Goal: Contribute content: Add original content to the website for others to see

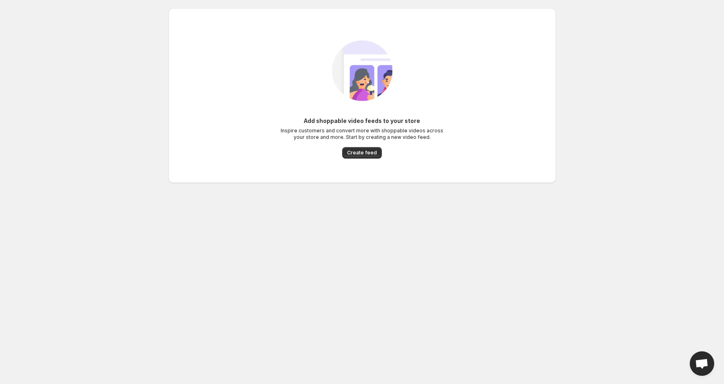
click at [92, 275] on body "Home Feeds Videos Subscription Settings Add shoppable video feeds to your store…" at bounding box center [362, 192] width 724 height 384
click at [352, 149] on span "Create feed" at bounding box center [362, 152] width 30 height 7
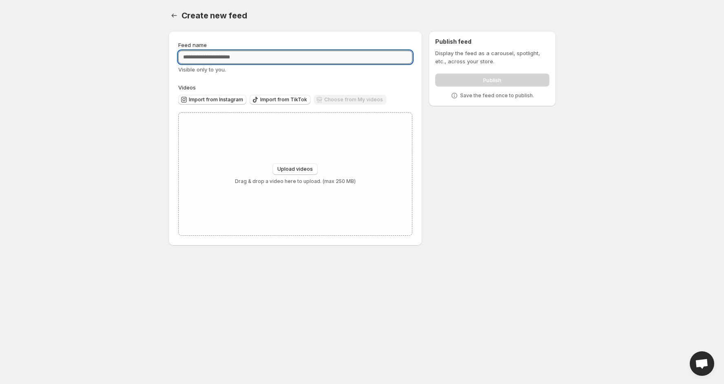
click at [278, 59] on input "Feed name" at bounding box center [295, 57] width 235 height 13
type input "*********"
click at [225, 100] on span "Import from Instagram" at bounding box center [216, 99] width 54 height 7
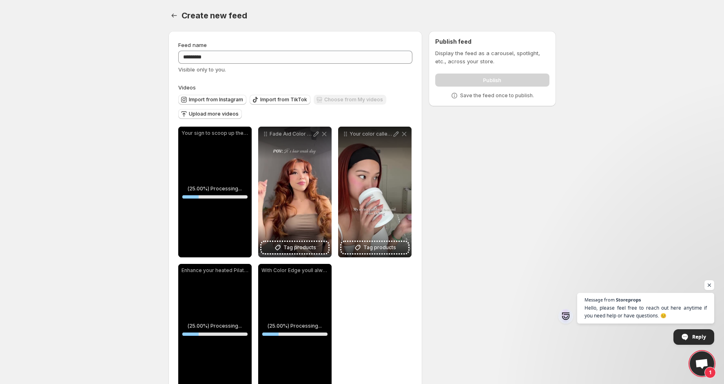
scroll to position [31, 0]
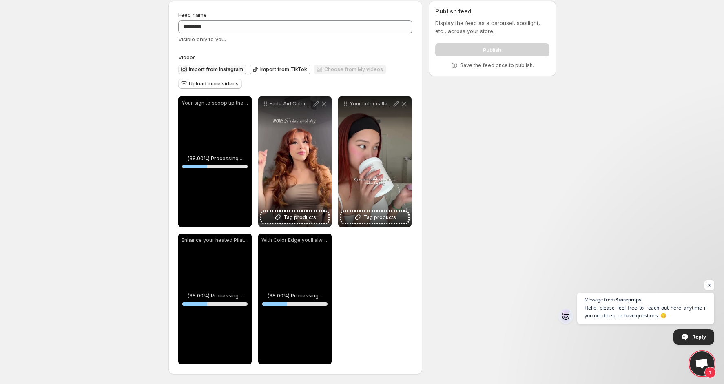
click at [204, 69] on span "Import from Instagram" at bounding box center [216, 69] width 54 height 7
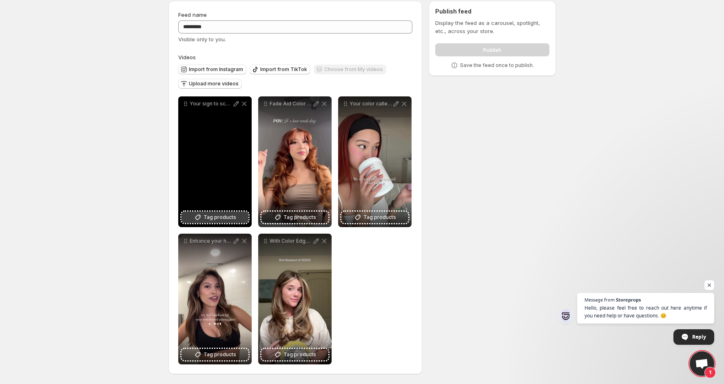
click at [199, 218] on icon at bounding box center [197, 217] width 5 height 5
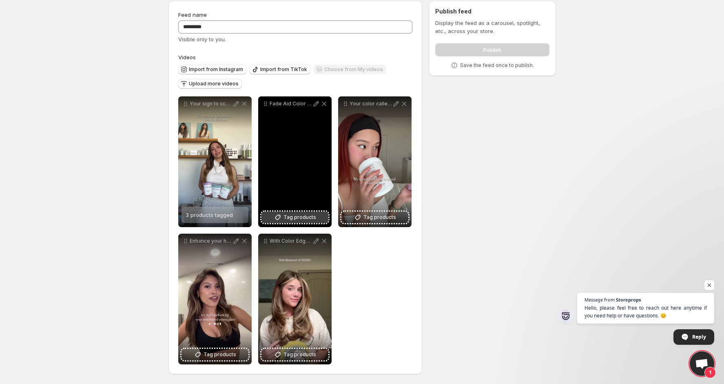
click at [299, 220] on span "Tag products" at bounding box center [300, 217] width 33 height 8
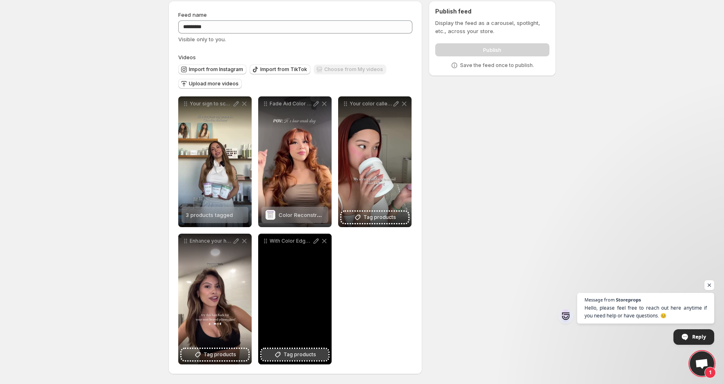
click at [285, 352] on span "Tag products" at bounding box center [300, 354] width 33 height 8
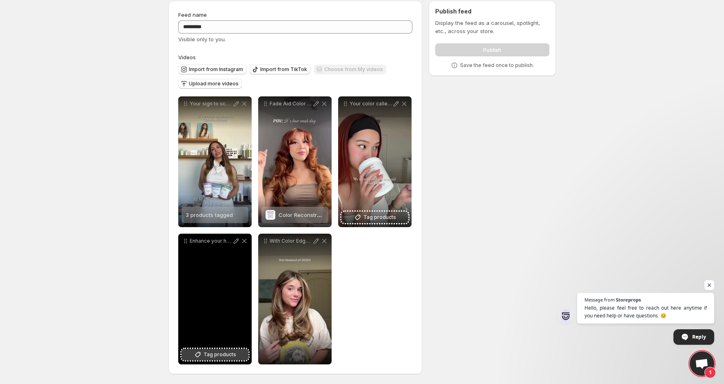
click at [213, 355] on span "Tag products" at bounding box center [220, 354] width 33 height 8
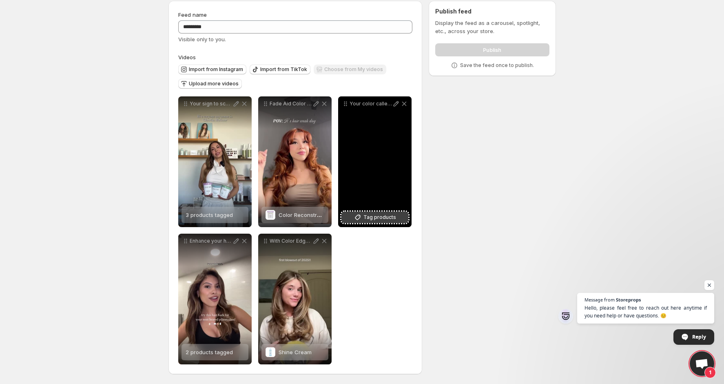
click at [380, 215] on span "Tag products" at bounding box center [380, 217] width 33 height 8
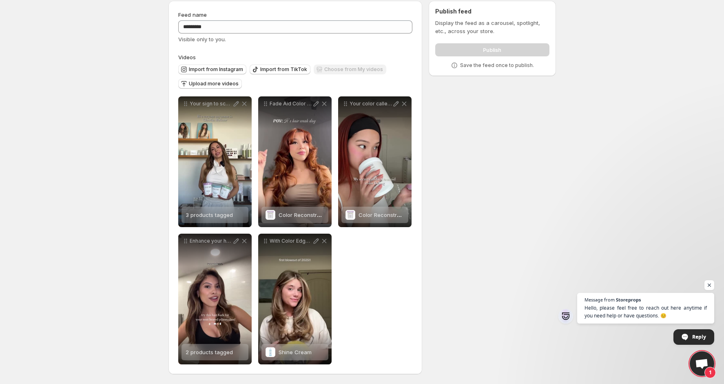
scroll to position [0, 0]
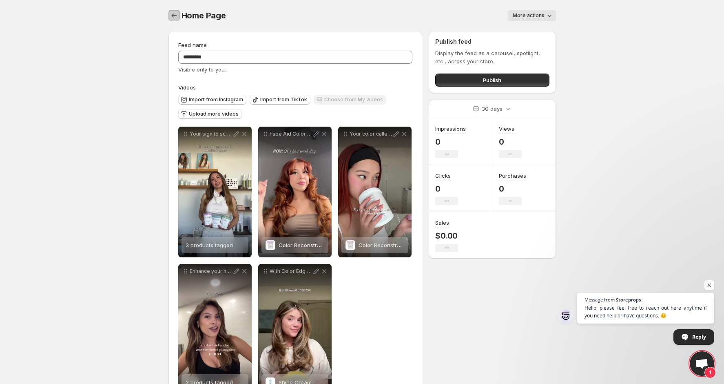
click at [175, 13] on icon "Settings" at bounding box center [174, 15] width 8 height 8
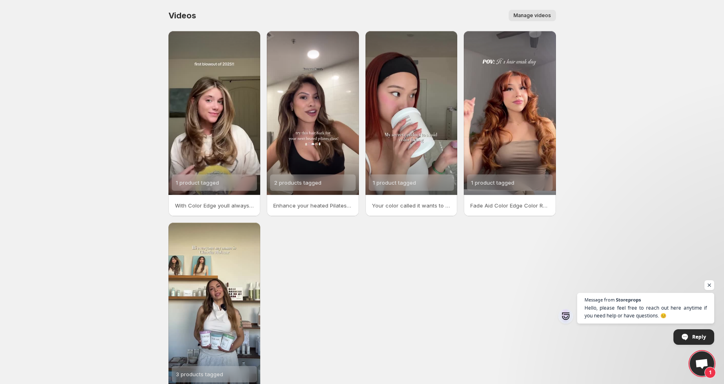
click at [537, 16] on span "Manage videos" at bounding box center [533, 15] width 38 height 7
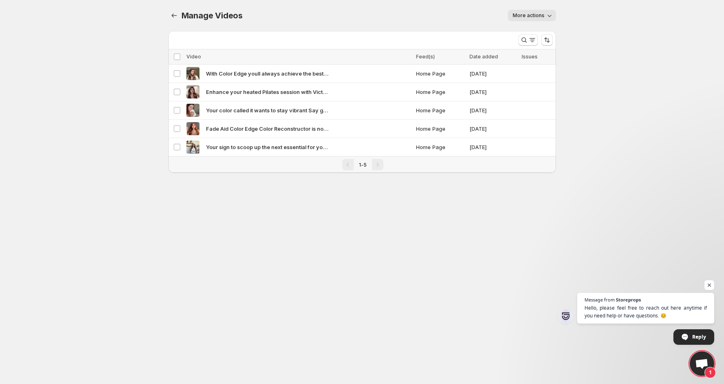
click at [532, 16] on span "More actions" at bounding box center [529, 15] width 32 height 7
click at [437, 27] on div "Manage Videos. This page is ready Manage Videos More actions More actions More …" at bounding box center [362, 15] width 388 height 31
click at [176, 11] on button "Manage Videos" at bounding box center [173, 15] width 11 height 11
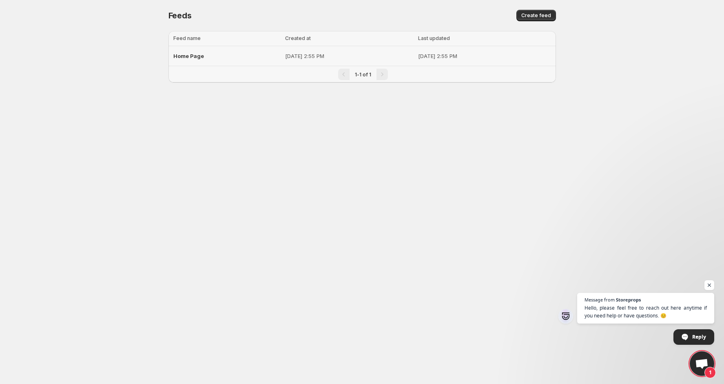
click at [232, 62] on div "Home Page" at bounding box center [226, 56] width 107 height 15
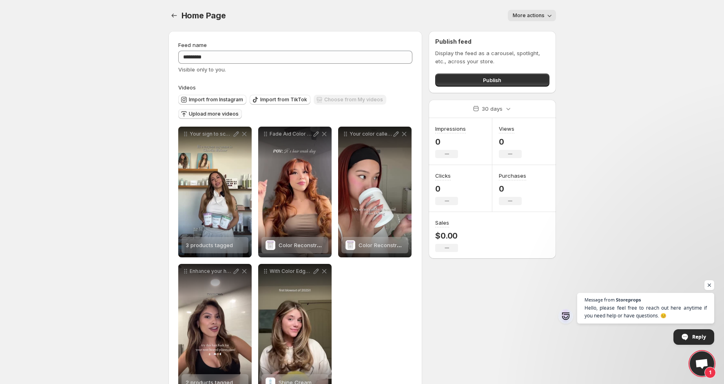
click at [214, 113] on span "Upload more videos" at bounding box center [214, 114] width 50 height 7
click at [224, 98] on span "Import from Instagram" at bounding box center [216, 99] width 54 height 7
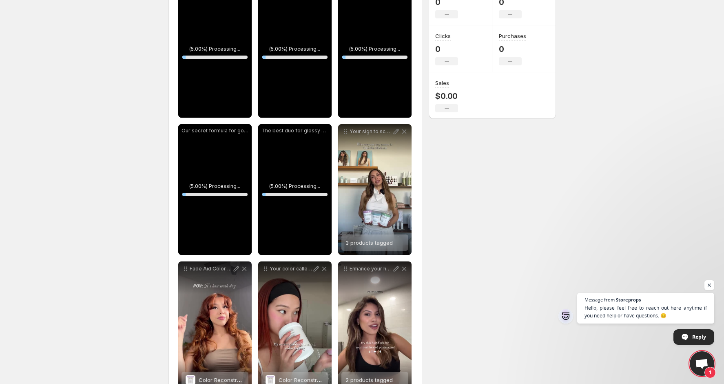
scroll to position [97, 0]
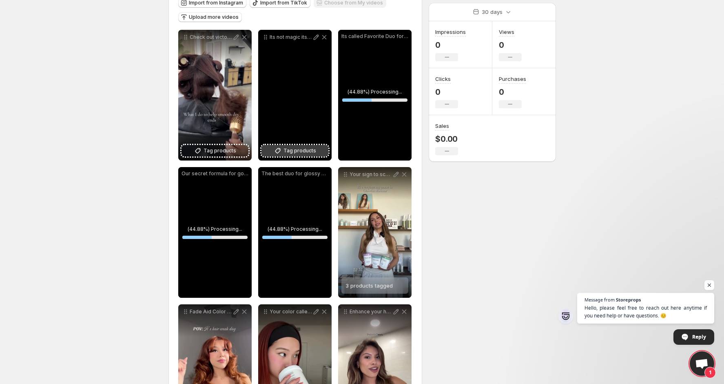
click at [297, 150] on span "Tag products" at bounding box center [300, 150] width 33 height 8
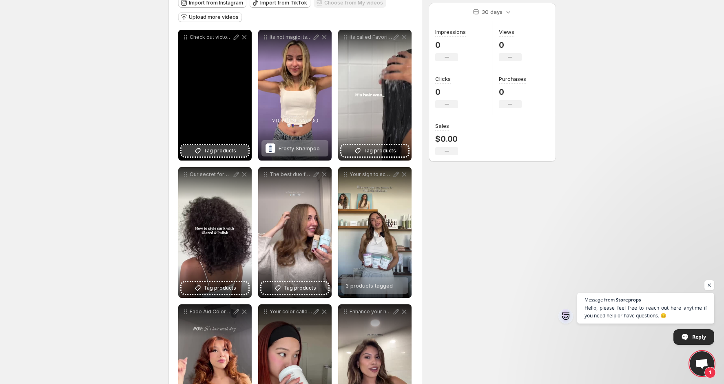
click at [215, 151] on span "Tag products" at bounding box center [220, 150] width 33 height 8
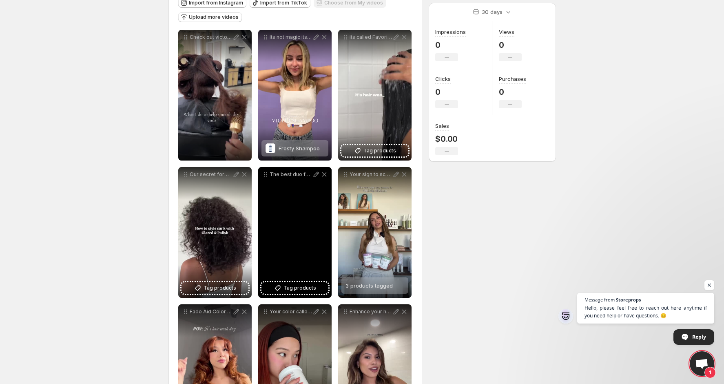
click at [300, 290] on span "Tag products" at bounding box center [300, 288] width 33 height 8
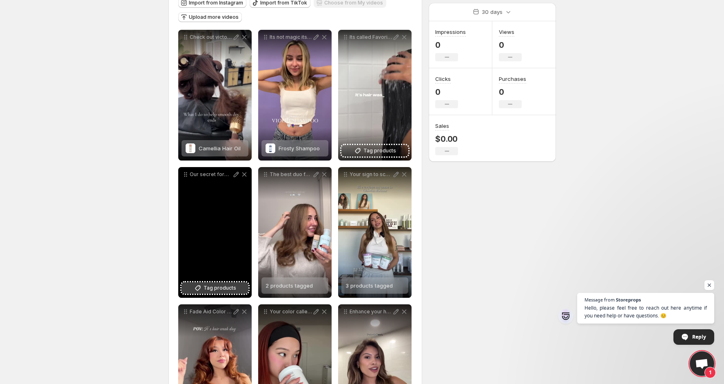
click at [219, 290] on span "Tag products" at bounding box center [220, 288] width 33 height 8
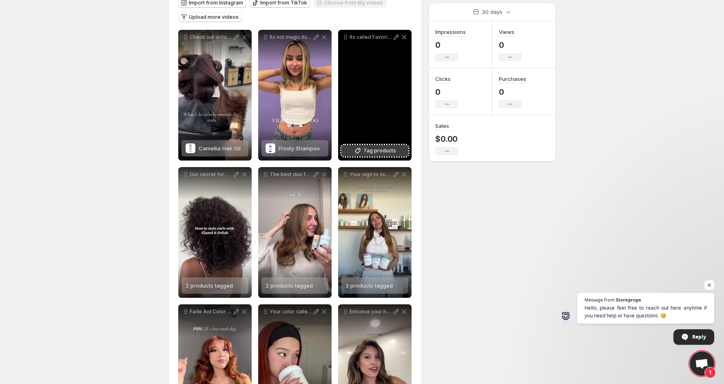
click at [384, 151] on span "Tag products" at bounding box center [380, 150] width 33 height 8
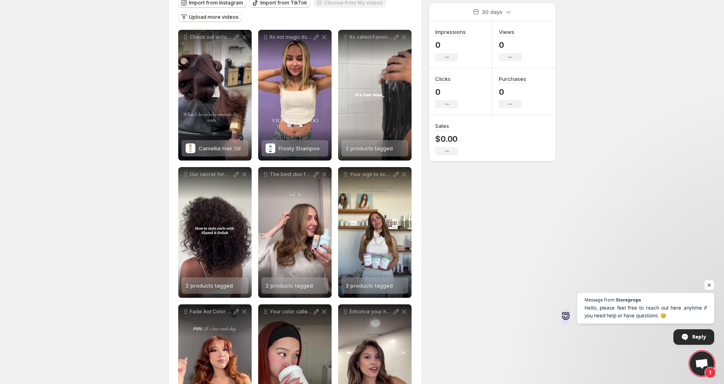
scroll to position [0, 0]
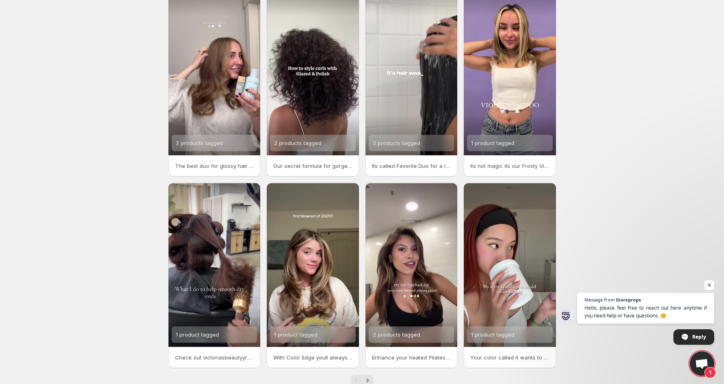
scroll to position [61, 0]
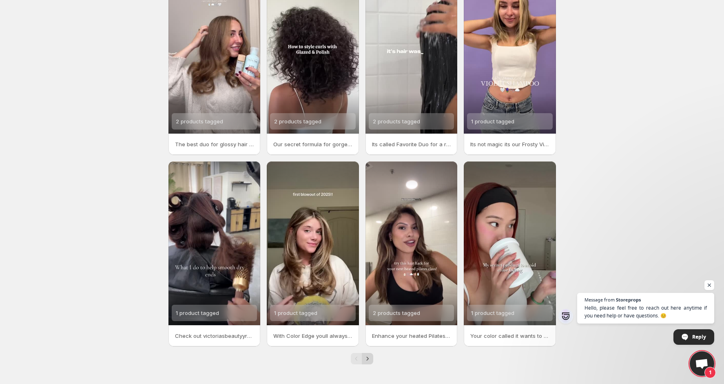
click at [371, 357] on icon "Next" at bounding box center [368, 358] width 8 height 8
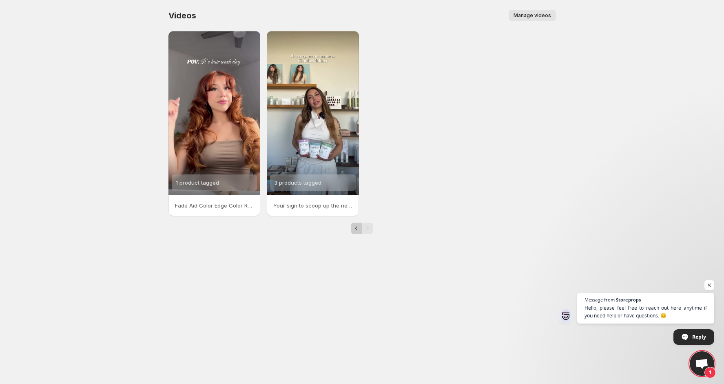
click at [356, 228] on icon "Previous" at bounding box center [356, 228] width 8 height 8
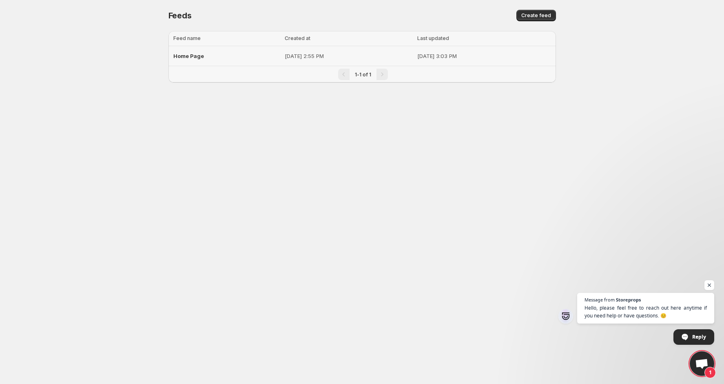
click at [463, 54] on p "[DATE] 3:03 PM" at bounding box center [484, 56] width 134 height 8
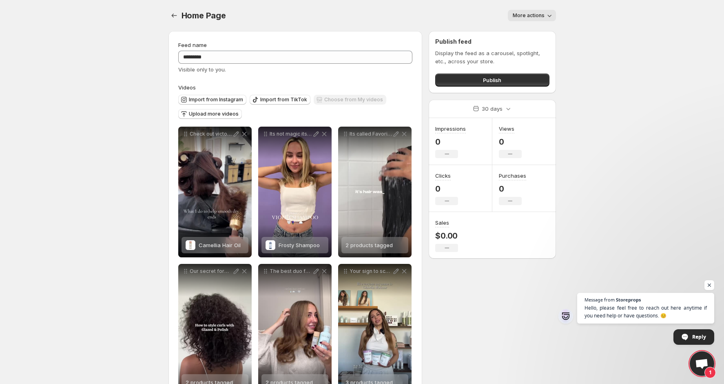
click at [536, 11] on button "More actions" at bounding box center [532, 15] width 48 height 11
click at [362, 70] on div "Visible only to you." at bounding box center [295, 69] width 235 height 8
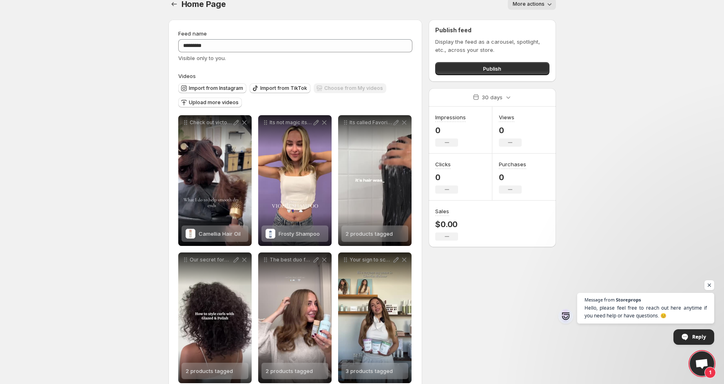
scroll to position [11, 0]
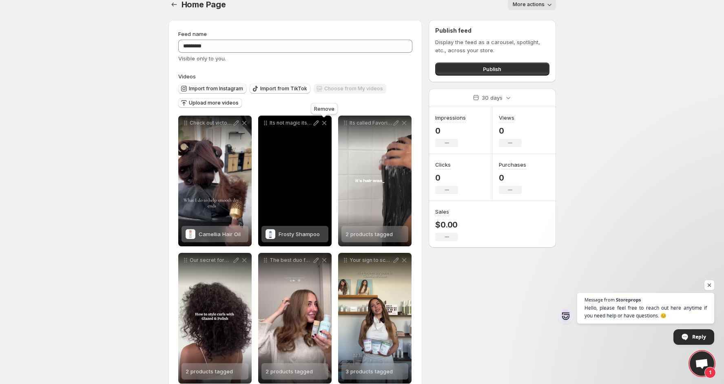
click at [325, 123] on icon at bounding box center [324, 123] width 8 height 8
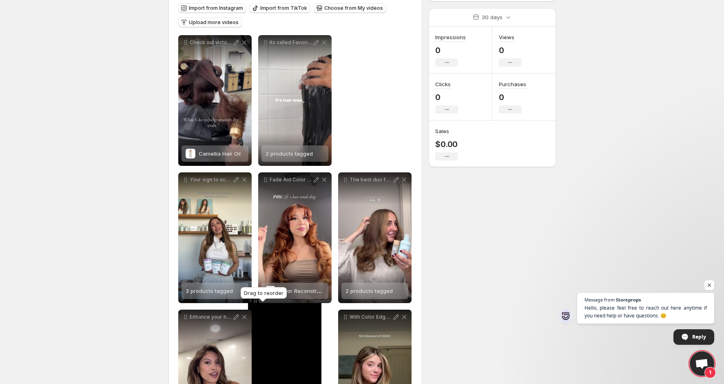
scroll to position [93, 0]
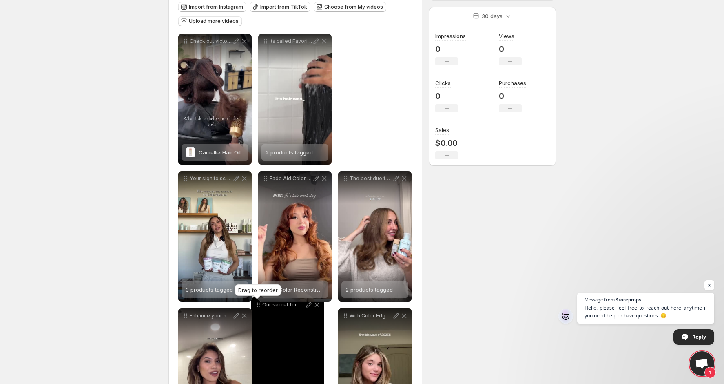
drag, startPoint x: 347, startPoint y: 55, endPoint x: 267, endPoint y: 301, distance: 258.7
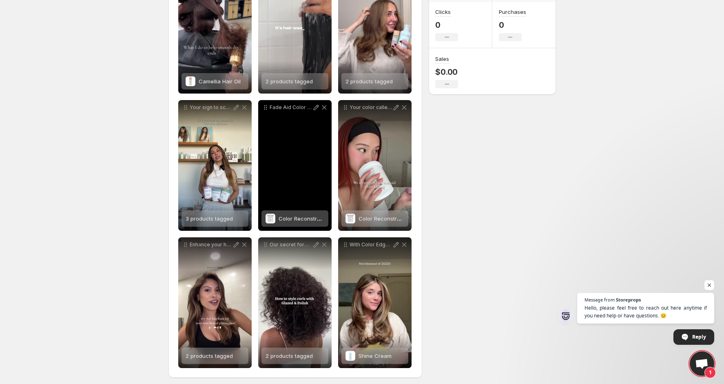
scroll to position [168, 0]
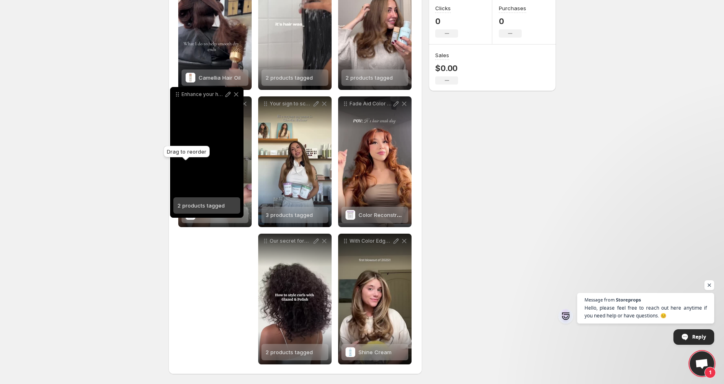
drag, startPoint x: 185, startPoint y: 243, endPoint x: 178, endPoint y: 98, distance: 145.0
click at [177, 98] on icon at bounding box center [177, 94] width 8 height 8
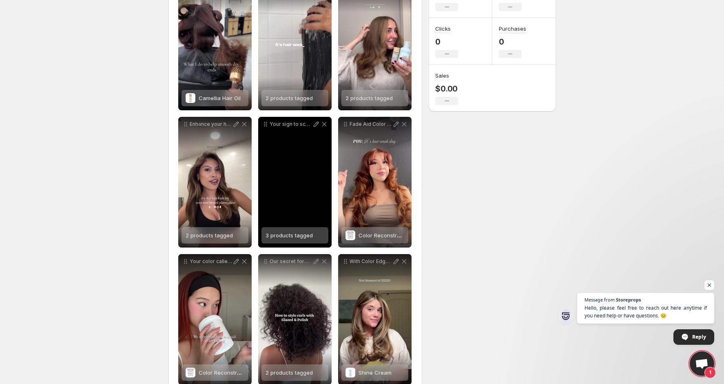
scroll to position [148, 0]
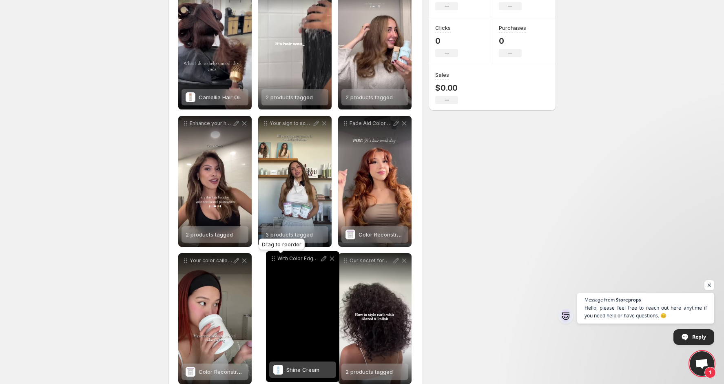
drag, startPoint x: 346, startPoint y: 264, endPoint x: 273, endPoint y: 261, distance: 72.3
click at [273, 261] on icon at bounding box center [273, 258] width 8 height 8
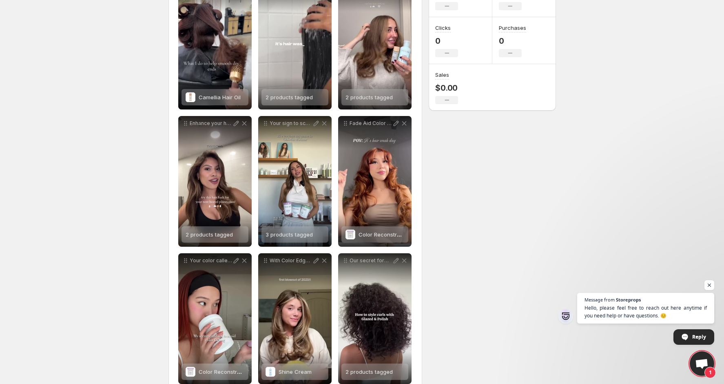
scroll to position [132, 0]
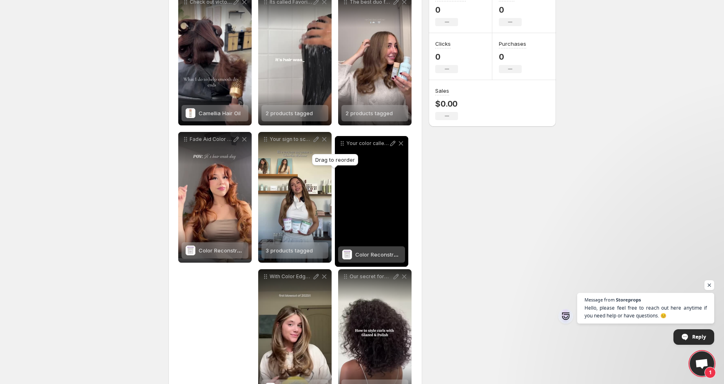
drag, startPoint x: 186, startPoint y: 277, endPoint x: 305, endPoint y: 141, distance: 180.7
click at [342, 143] on icon at bounding box center [342, 143] width 8 height 8
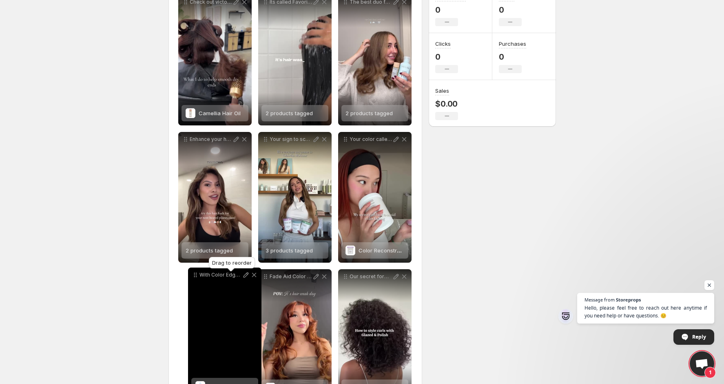
drag, startPoint x: 265, startPoint y: 275, endPoint x: 315, endPoint y: 260, distance: 52.1
click at [197, 274] on icon at bounding box center [195, 274] width 8 height 8
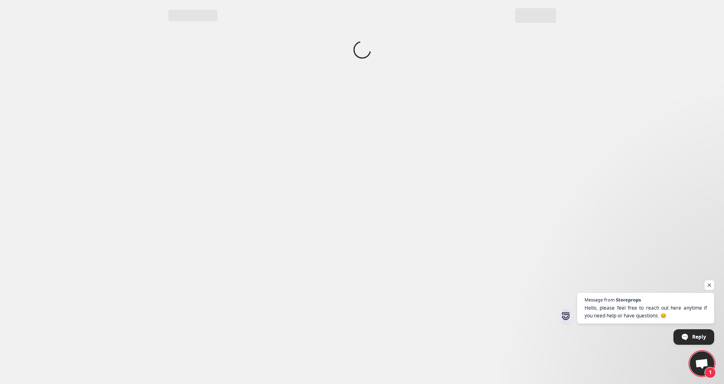
scroll to position [0, 0]
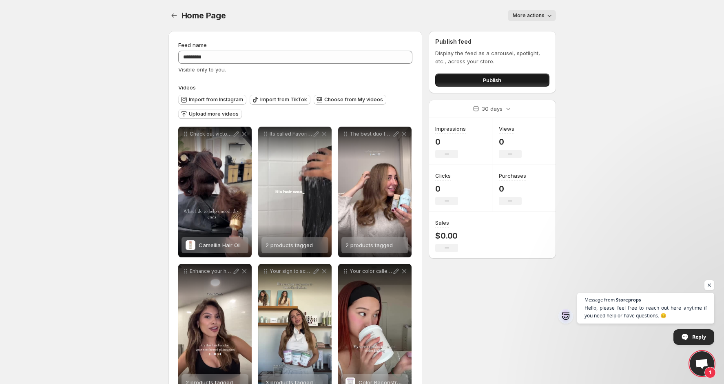
click at [518, 80] on button "Publish" at bounding box center [492, 79] width 114 height 13
